Goal: Information Seeking & Learning: Understand process/instructions

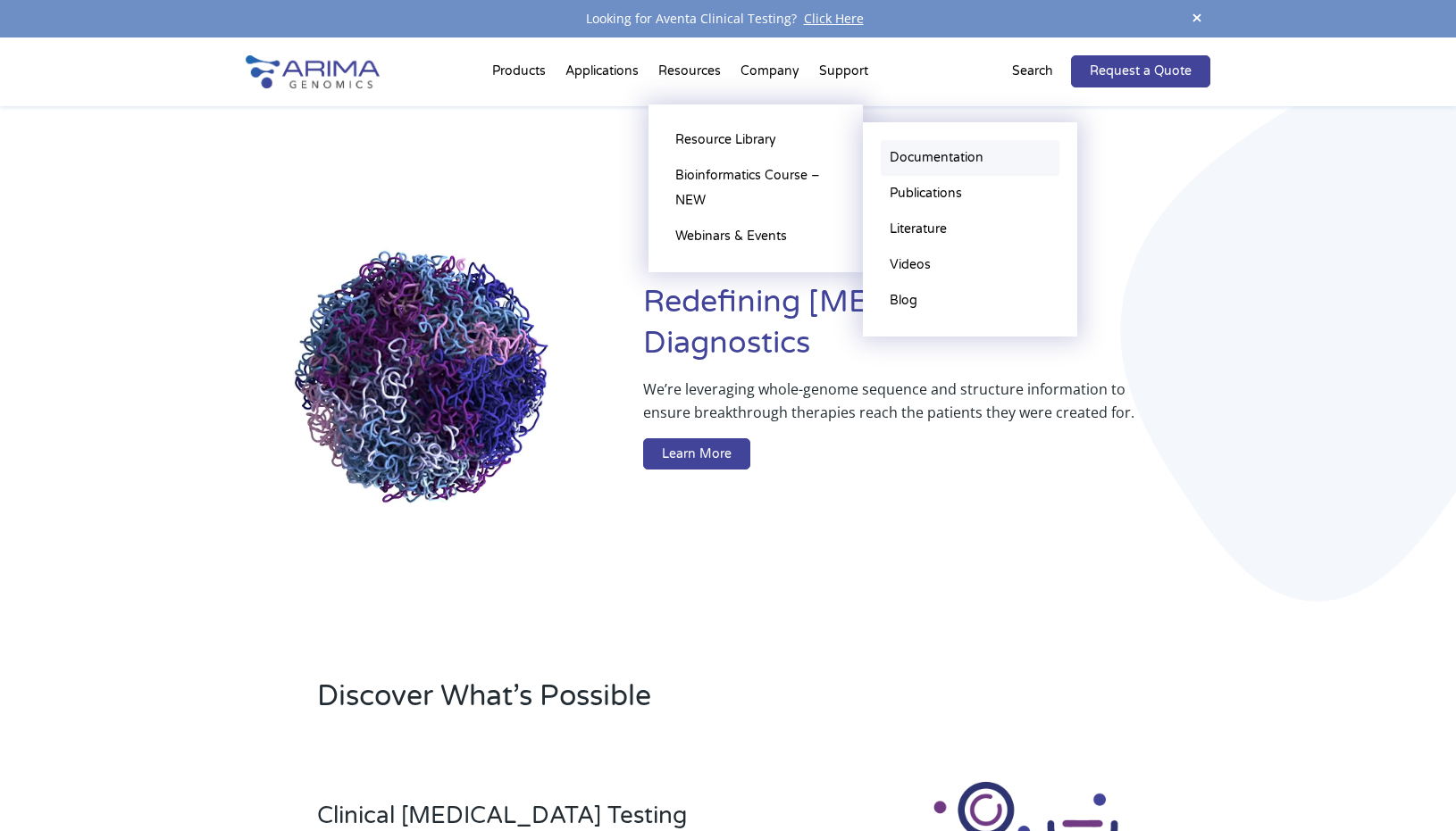
click at [917, 160] on link "Documentation" at bounding box center [970, 158] width 178 height 36
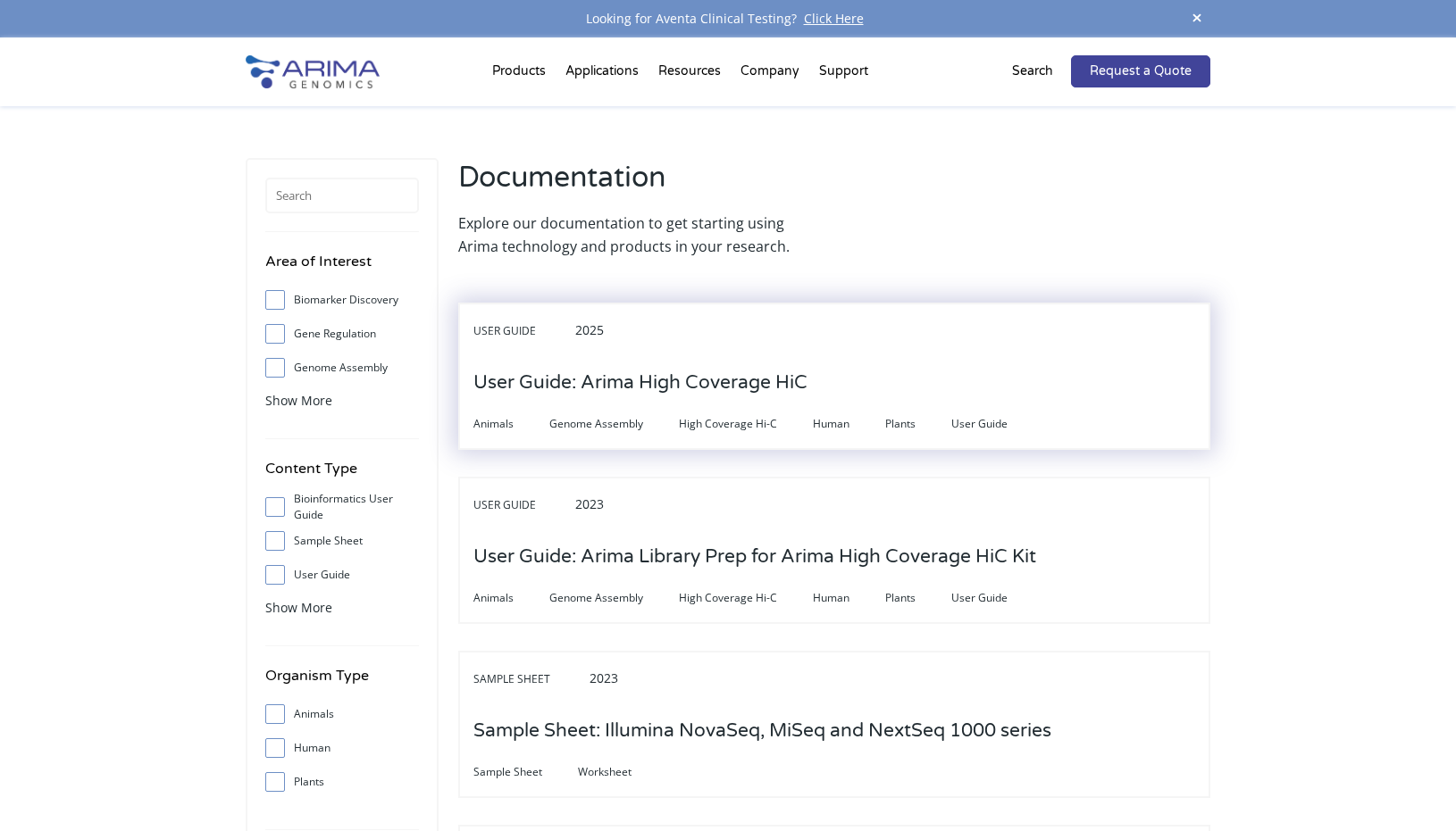
click at [747, 391] on h3 "User Guide: Arima High Coverage HiC" at bounding box center [641, 383] width 334 height 56
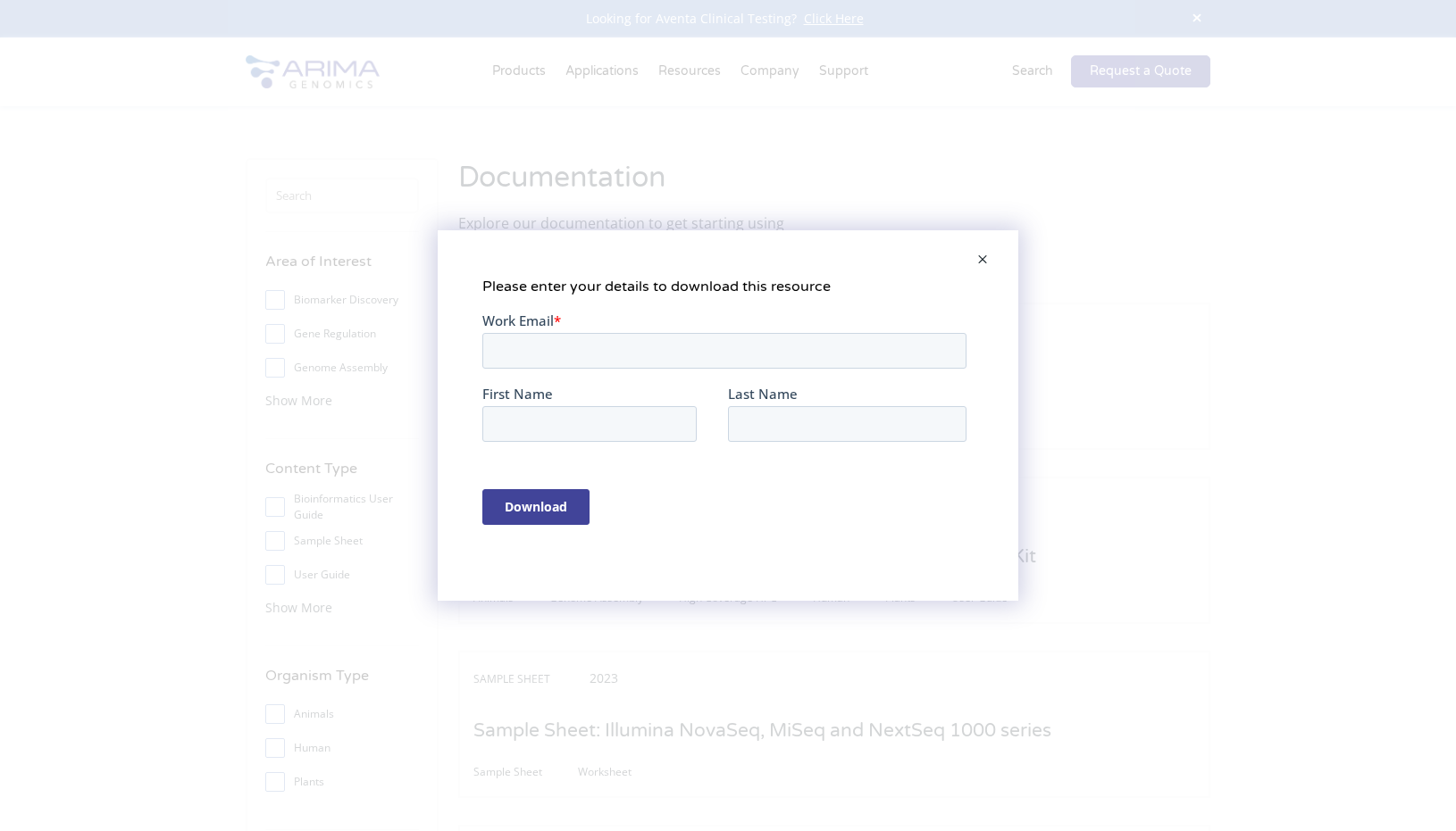
click at [981, 266] on span at bounding box center [983, 260] width 36 height 42
